Goal: Task Accomplishment & Management: Use online tool/utility

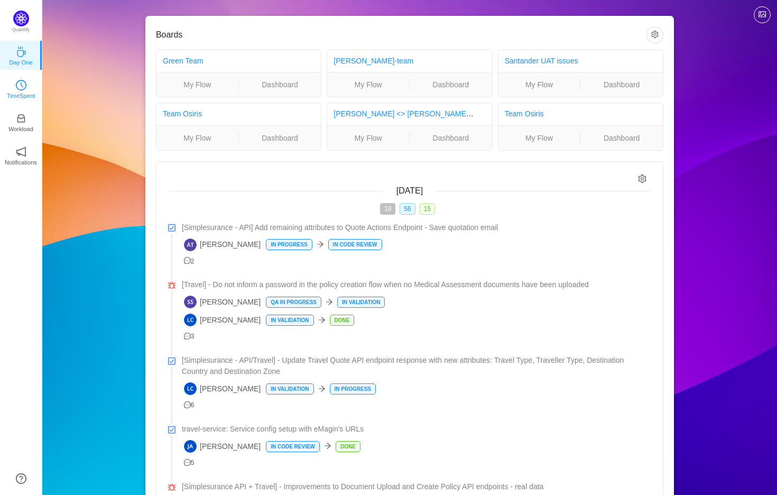
click at [19, 88] on icon "icon: clock-circle" at bounding box center [21, 85] width 11 height 11
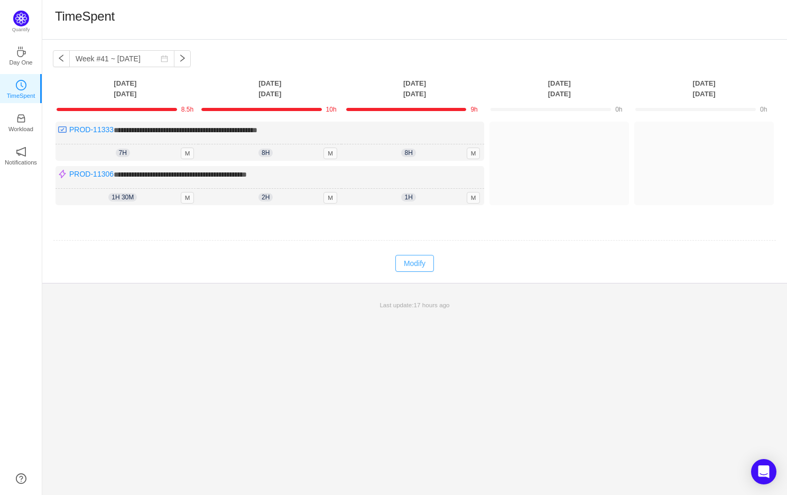
click at [419, 264] on button "Modify" at bounding box center [414, 263] width 39 height 17
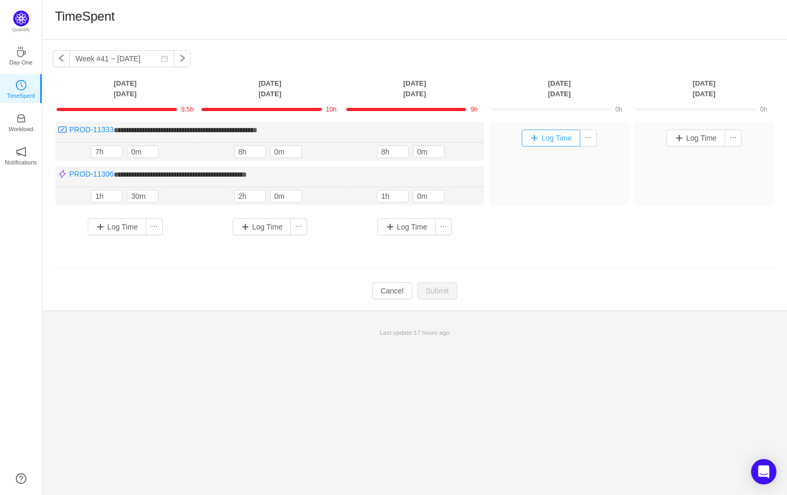
click at [546, 142] on button "Log Time" at bounding box center [551, 137] width 59 height 17
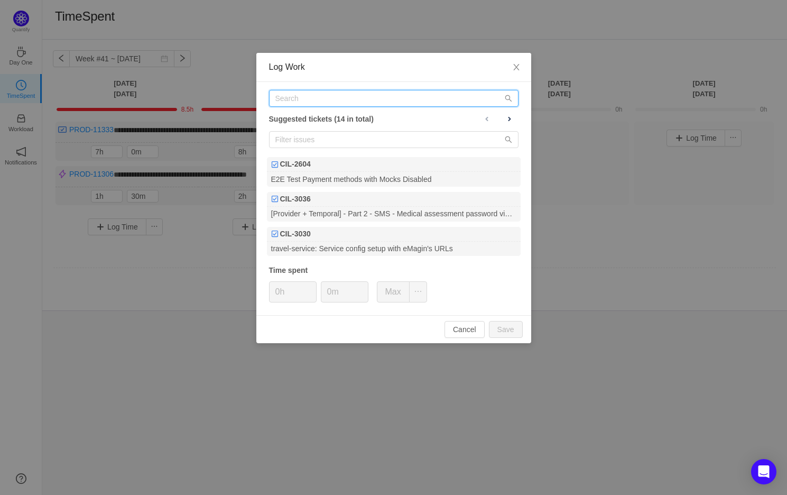
click at [349, 101] on input "text" at bounding box center [393, 98] width 249 height 17
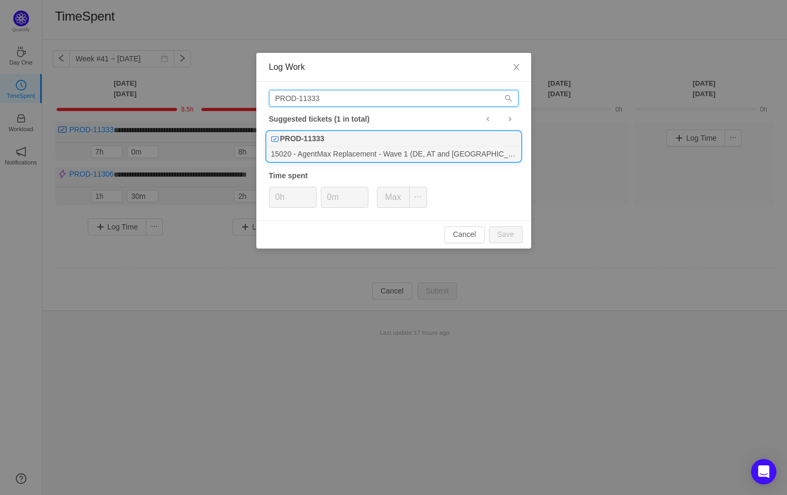
type input "PROD-11333"
click at [358, 140] on div "PROD-11333" at bounding box center [394, 139] width 254 height 15
click at [310, 189] on span "Increase Value" at bounding box center [310, 193] width 11 height 12
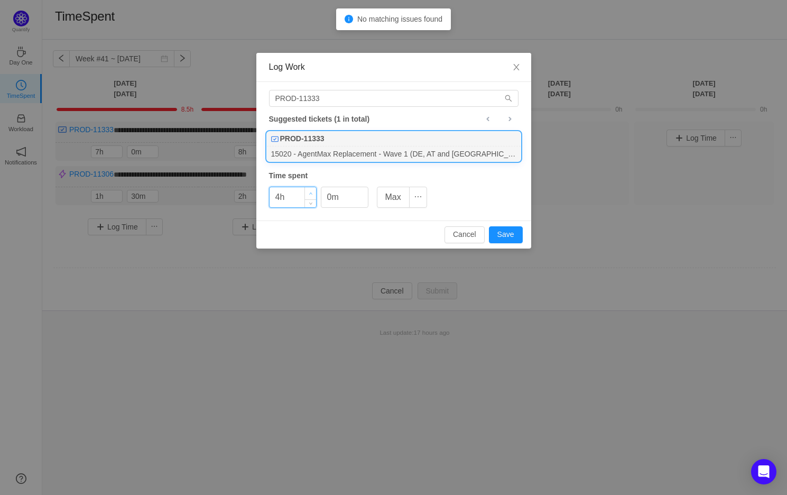
click at [310, 189] on span "Increase Value" at bounding box center [310, 193] width 11 height 12
click at [519, 240] on button "Save" at bounding box center [506, 234] width 34 height 17
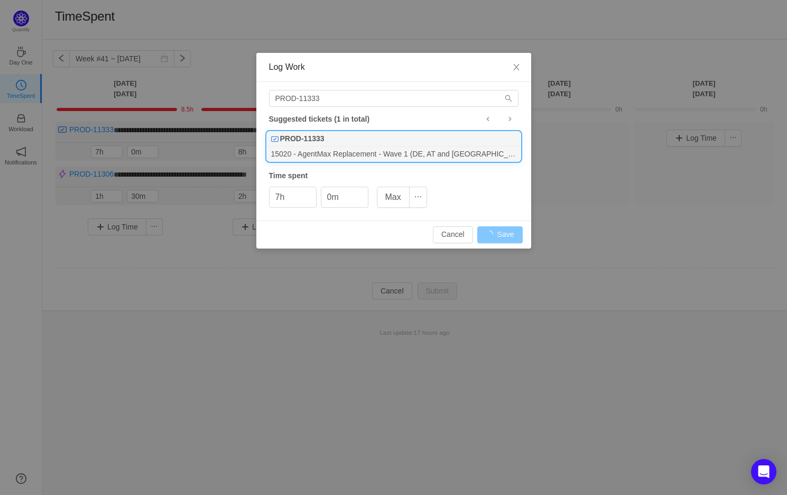
type input "0h"
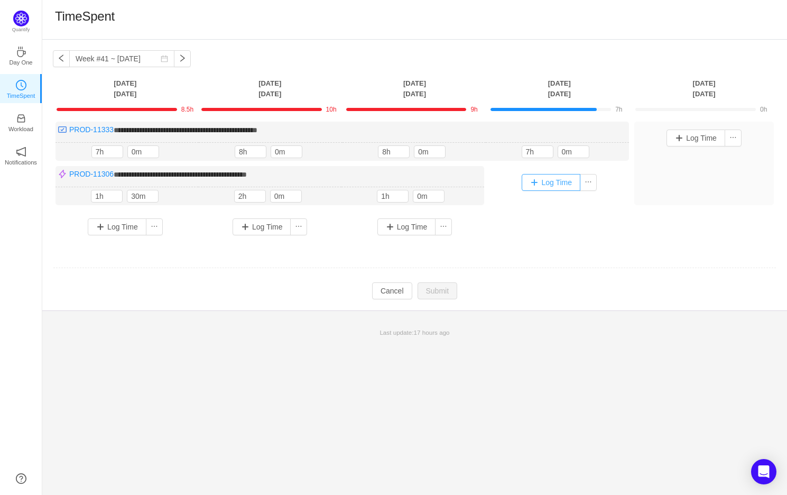
click at [546, 183] on button "Log Time" at bounding box center [551, 182] width 59 height 17
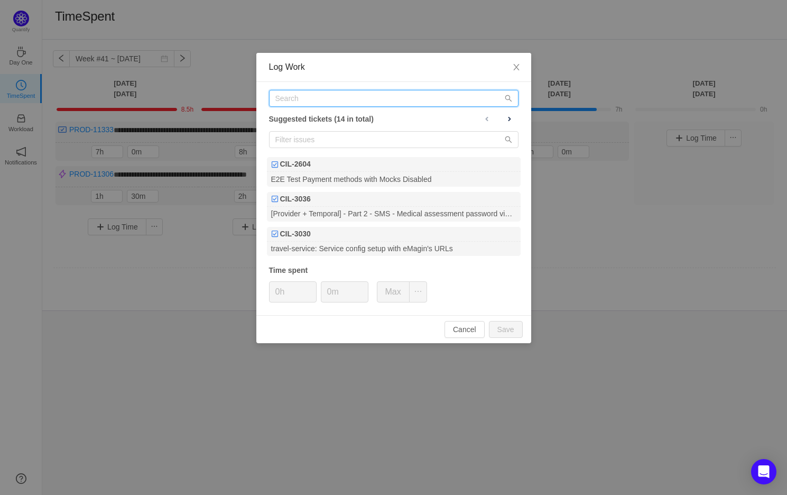
click at [336, 95] on input "text" at bounding box center [393, 98] width 249 height 17
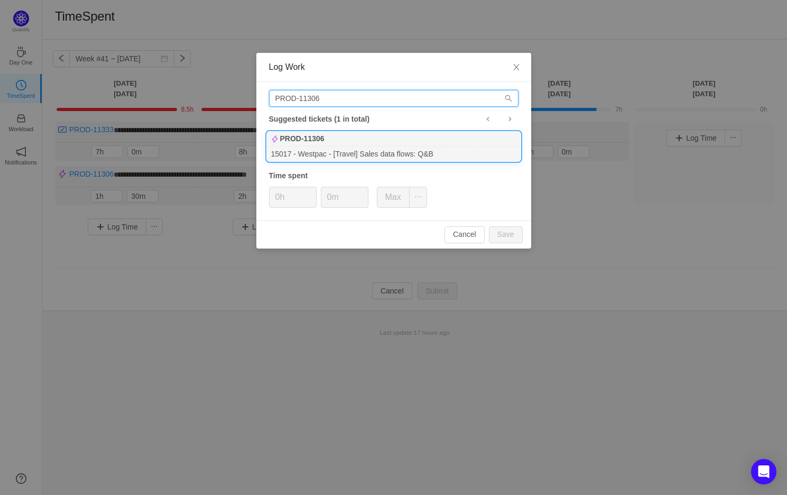
type input "PROD-11306"
click at [360, 146] on div "15017 - Westpac - [Travel] Sales data flows: Q&B" at bounding box center [394, 153] width 254 height 14
click at [311, 192] on icon "icon: up" at bounding box center [311, 194] width 4 height 4
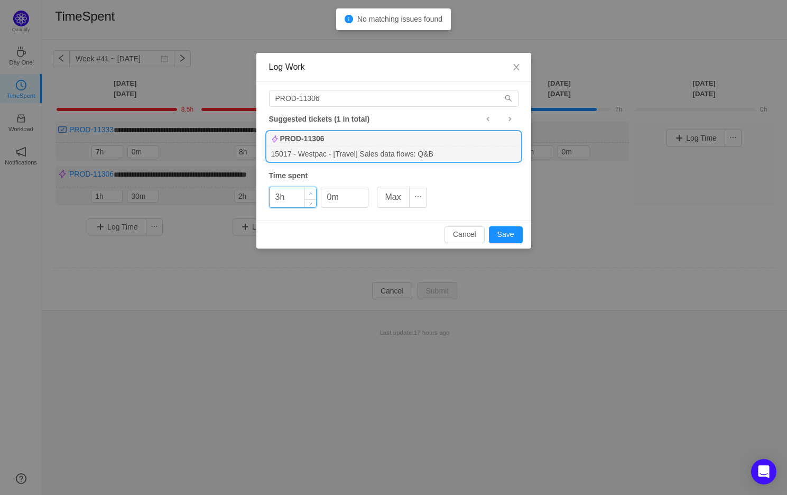
click at [311, 192] on icon "icon: up" at bounding box center [311, 194] width 4 height 4
click at [309, 203] on span "Decrease Value" at bounding box center [310, 201] width 11 height 12
type input "2h"
drag, startPoint x: 310, startPoint y: 200, endPoint x: 323, endPoint y: 197, distance: 13.6
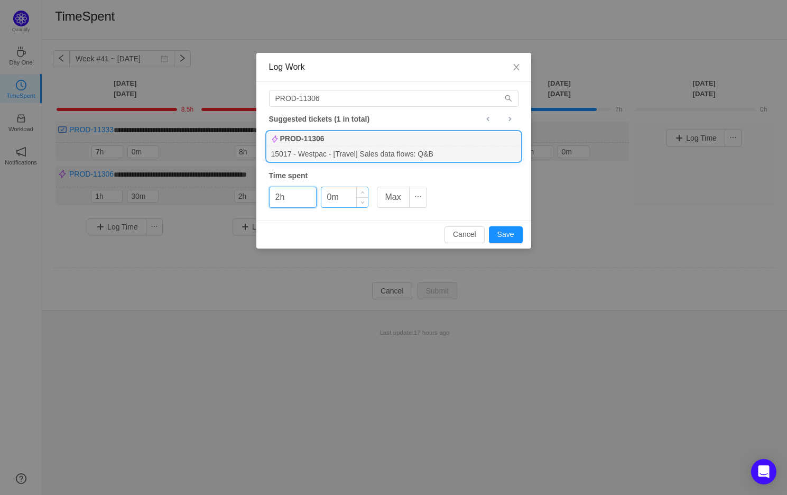
click at [310, 200] on icon "icon: down" at bounding box center [311, 202] width 4 height 4
click at [364, 192] on icon "icon: up" at bounding box center [362, 194] width 4 height 4
type input "30m"
click at [364, 192] on icon "icon: up" at bounding box center [362, 194] width 4 height 4
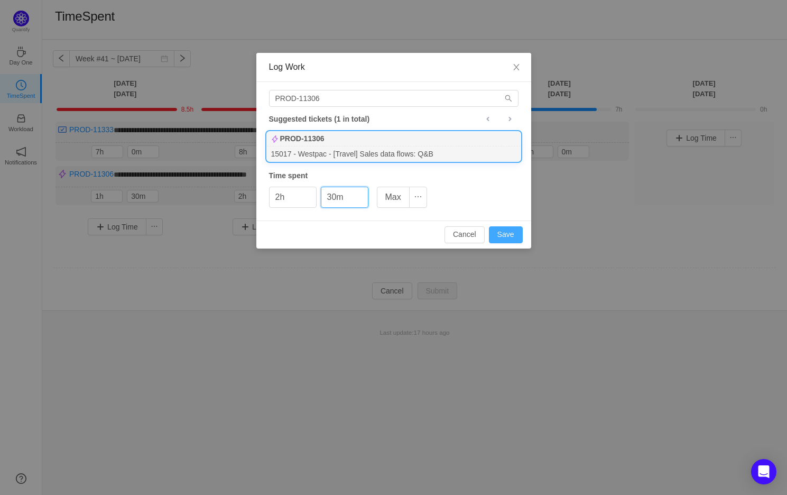
click at [518, 230] on button "Save" at bounding box center [506, 234] width 34 height 17
type input "0h"
type input "0m"
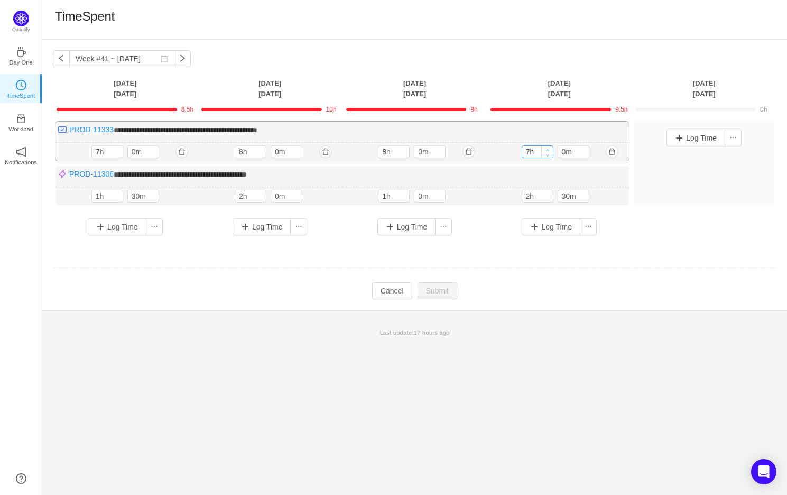
type input "8h"
click at [548, 148] on icon "icon: up" at bounding box center [547, 150] width 4 height 4
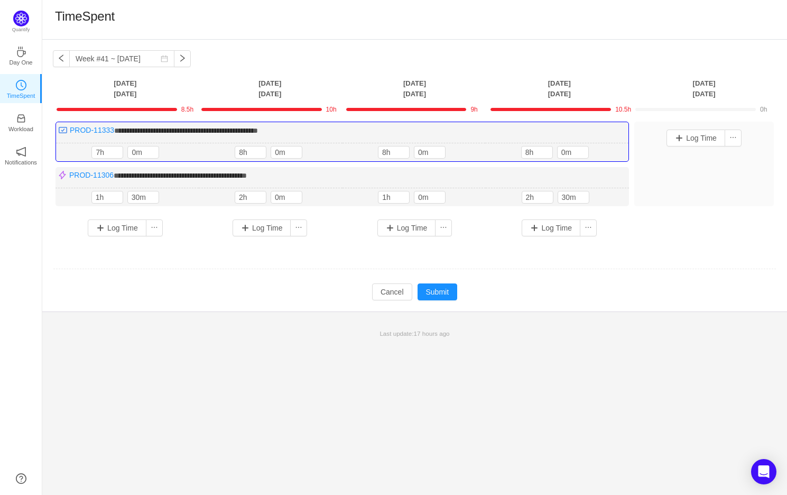
click at [675, 291] on td "Modify Cancel Submit" at bounding box center [415, 292] width 724 height 18
click at [444, 295] on button "Submit" at bounding box center [438, 291] width 40 height 17
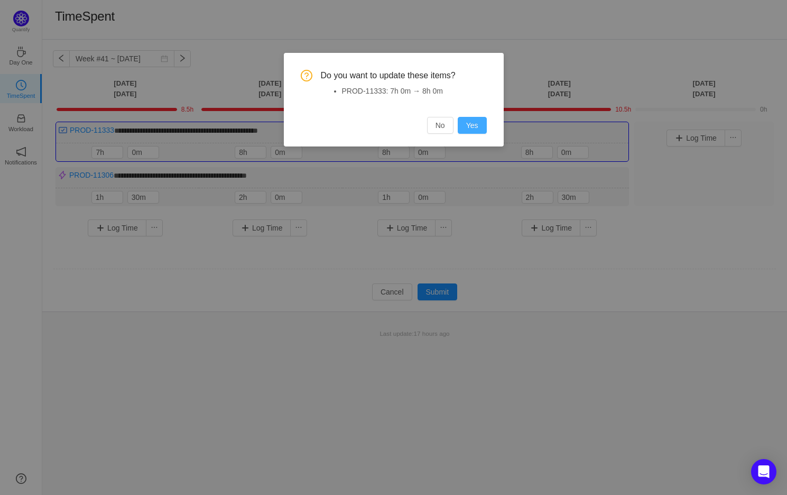
click at [474, 124] on button "Yes" at bounding box center [472, 125] width 29 height 17
